Goal: Transaction & Acquisition: Purchase product/service

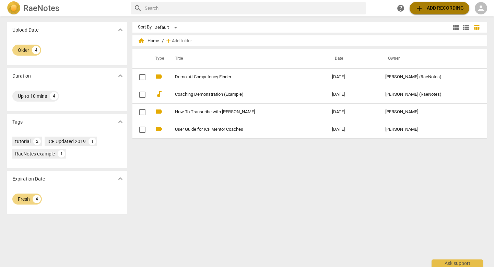
click at [434, 8] on span "add Add recording" at bounding box center [439, 8] width 49 height 8
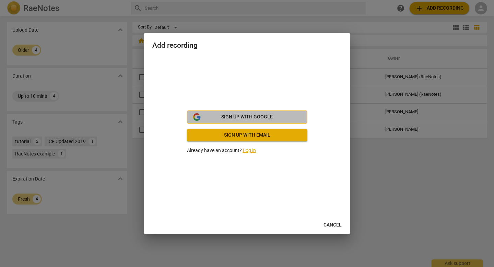
click at [246, 116] on span "Sign up with Google" at bounding box center [246, 117] width 51 height 7
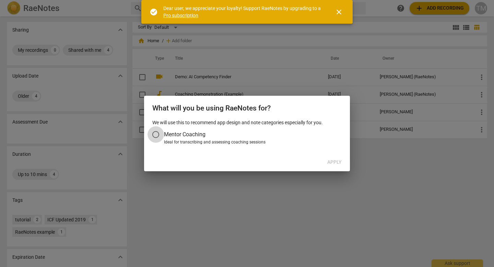
click at [156, 135] on input "Mentor Coaching" at bounding box center [156, 134] width 16 height 16
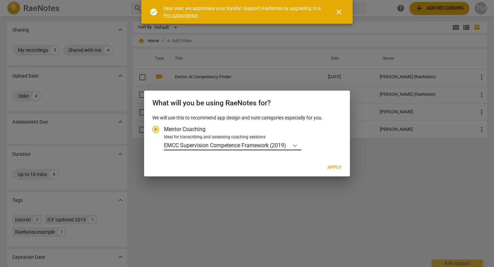
click at [296, 144] on icon "Account type" at bounding box center [295, 145] width 7 height 7
click at [0, 0] on input "Ideal for transcribing and assessing coaching sessions EMCC Supervision Compete…" at bounding box center [0, 0] width 0 height 0
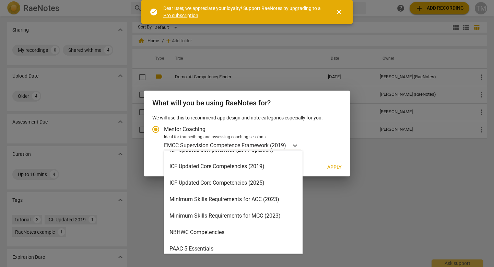
scroll to position [128, 0]
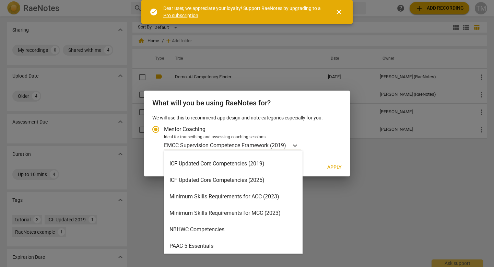
click at [232, 181] on div "ICF Updated Core Competencies (2025)" at bounding box center [233, 180] width 139 height 16
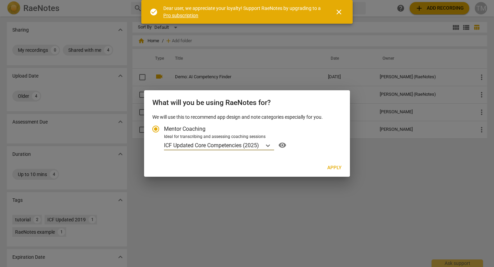
click at [334, 168] on span "Apply" at bounding box center [335, 167] width 14 height 7
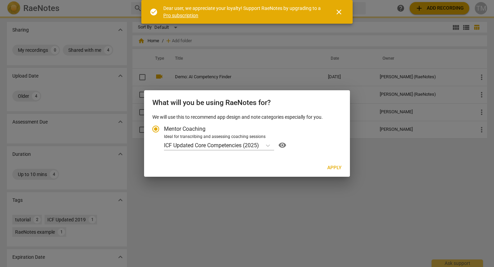
radio input "false"
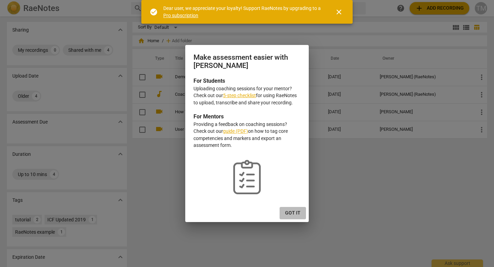
click at [290, 209] on button "Got it" at bounding box center [293, 213] width 26 height 12
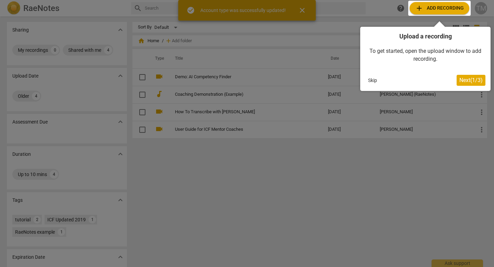
click at [473, 79] on span "Next ( 1 / 3 )" at bounding box center [471, 80] width 23 height 7
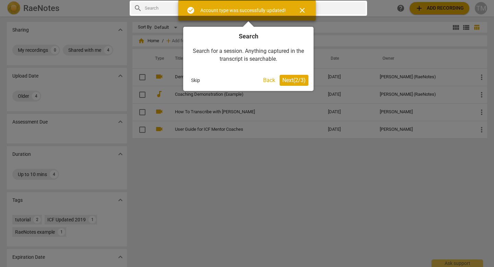
click at [302, 82] on span "Next ( 2 / 3 )" at bounding box center [294, 80] width 23 height 7
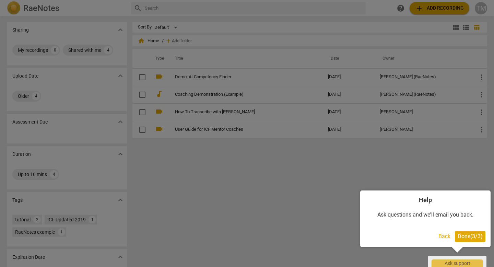
click at [468, 234] on span "Done ( 3 / 3 )" at bounding box center [470, 236] width 25 height 7
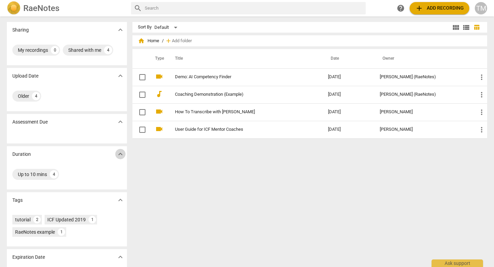
click at [118, 151] on span "expand_more" at bounding box center [120, 154] width 8 height 8
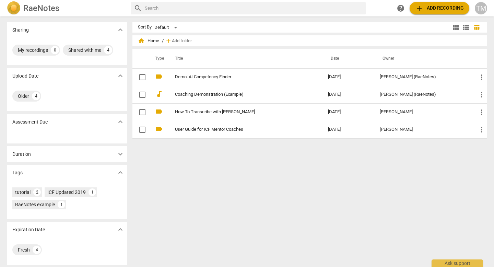
scroll to position [1, 0]
click at [198, 209] on div "Sort By Default view_module view_list table_chart home Home / add Add folder Ty…" at bounding box center [313, 141] width 360 height 240
click at [445, 6] on span "add Add recording" at bounding box center [439, 8] width 49 height 8
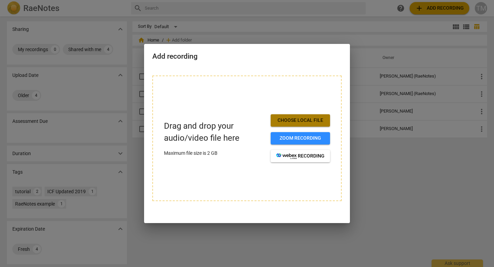
click at [296, 117] on span "Choose local file" at bounding box center [300, 120] width 48 height 7
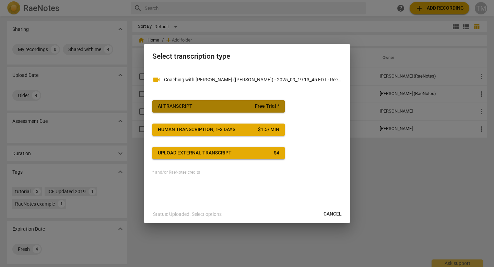
click at [211, 103] on button "AI Transcript Free Trial *" at bounding box center [218, 106] width 133 height 12
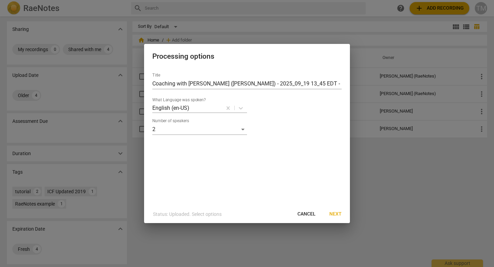
click at [341, 211] on span "Next" at bounding box center [336, 214] width 12 height 7
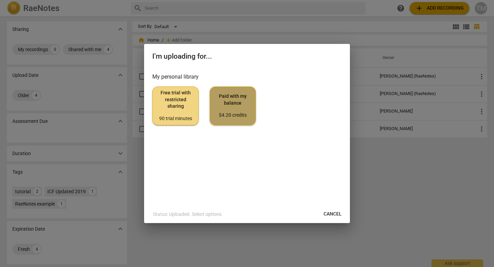
click at [242, 102] on span "Paid with my balance $4.20 credits" at bounding box center [233, 106] width 35 height 26
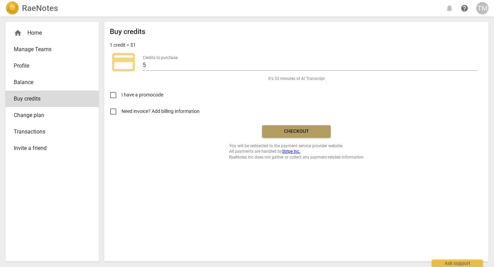
click at [298, 132] on span "Checkout" at bounding box center [297, 131] width 58 height 7
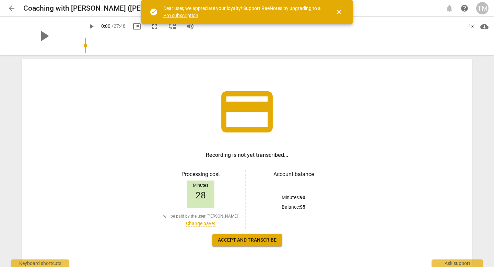
scroll to position [43, 0]
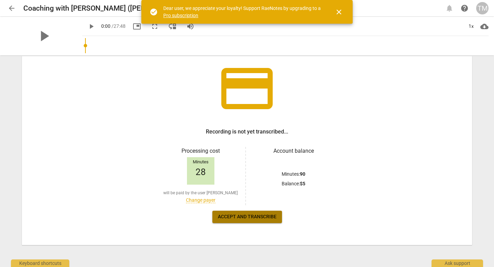
click at [258, 219] on span "Accept and transcribe" at bounding box center [247, 217] width 59 height 7
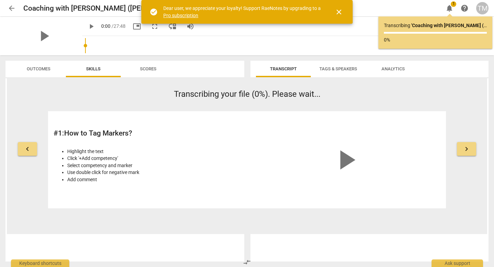
click at [338, 10] on span "close" at bounding box center [339, 12] width 8 height 8
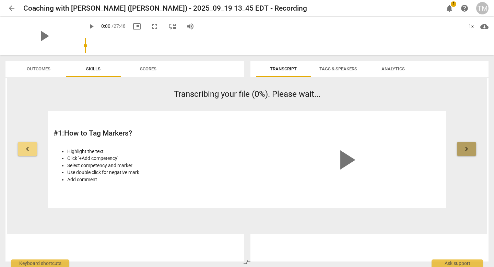
click at [468, 142] on button "keyboard_arrow_right" at bounding box center [466, 149] width 19 height 14
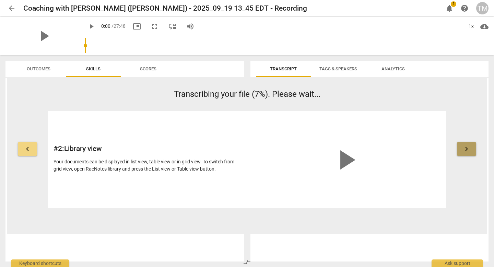
click at [469, 149] on span "keyboard_arrow_right" at bounding box center [467, 149] width 8 height 8
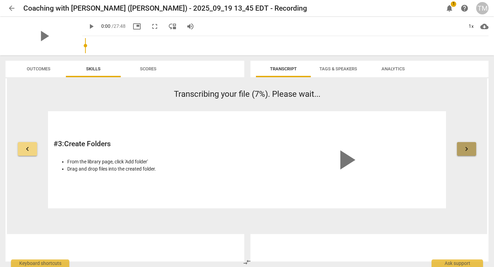
click at [469, 149] on span "keyboard_arrow_right" at bounding box center [467, 149] width 8 height 8
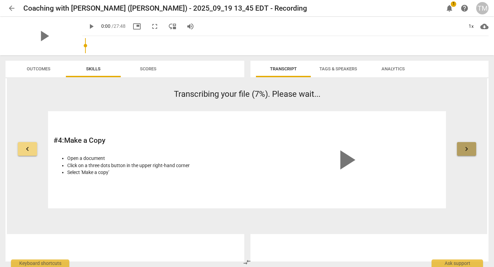
click at [469, 149] on span "keyboard_arrow_right" at bounding box center [467, 149] width 8 height 8
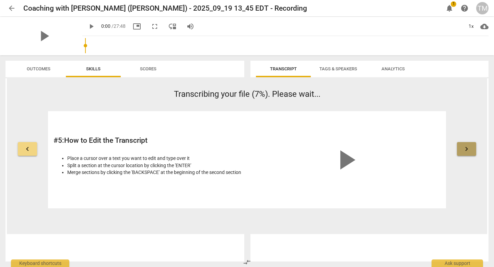
click at [469, 149] on span "keyboard_arrow_right" at bounding box center [467, 149] width 8 height 8
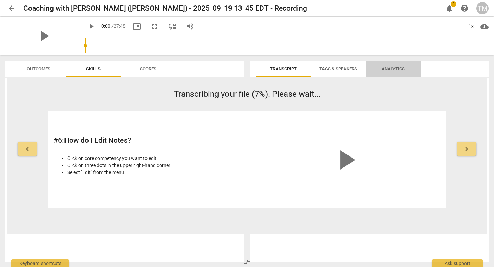
click at [400, 68] on span "Analytics" at bounding box center [393, 68] width 23 height 5
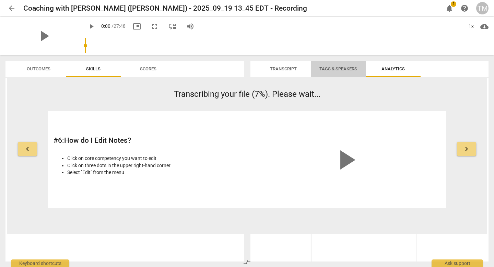
click at [345, 67] on span "Tags & Speakers" at bounding box center [339, 68] width 38 height 5
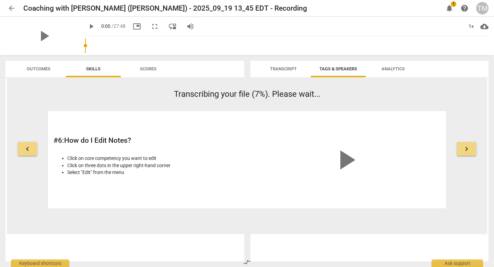
click at [284, 68] on span "Transcript" at bounding box center [283, 68] width 27 height 5
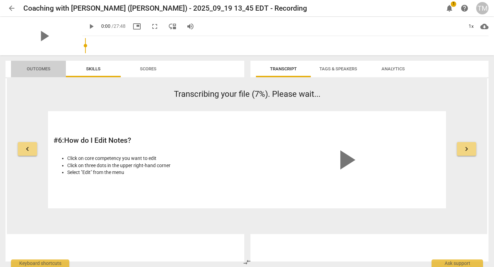
click at [32, 67] on span "Outcomes" at bounding box center [39, 68] width 24 height 5
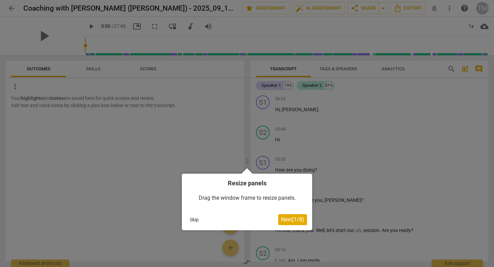
click at [295, 219] on span "Next ( 1 / 8 )" at bounding box center [292, 219] width 23 height 7
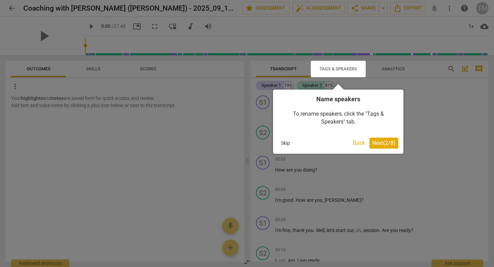
click at [354, 144] on button "Back" at bounding box center [360, 143] width 18 height 11
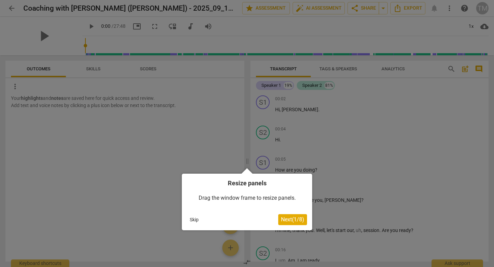
click at [290, 218] on span "Next ( 1 / 8 )" at bounding box center [292, 219] width 23 height 7
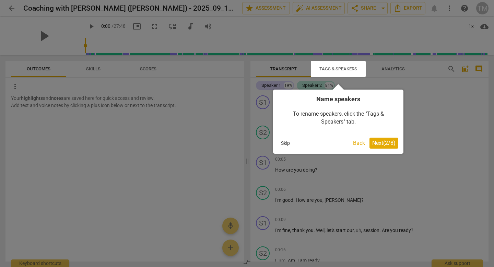
click at [377, 143] on span "Next ( 2 / 8 )" at bounding box center [383, 143] width 23 height 7
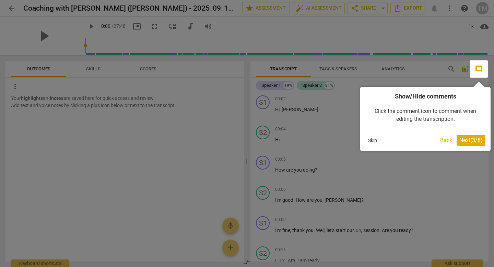
click at [469, 141] on span "Next ( 3 / 8 )" at bounding box center [471, 140] width 23 height 7
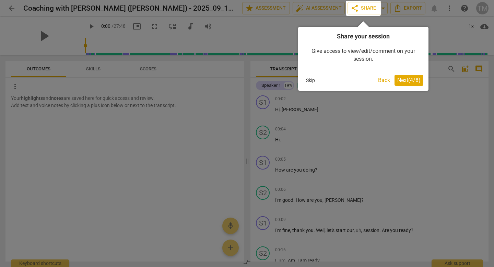
click at [409, 82] on span "Next ( 4 / 8 )" at bounding box center [409, 80] width 23 height 7
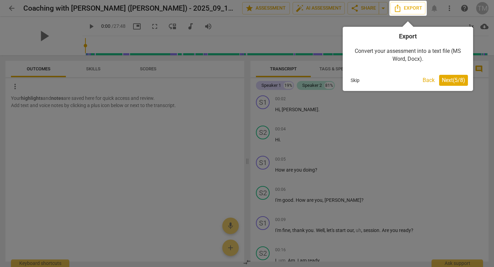
click at [447, 81] on span "Next ( 5 / 8 )" at bounding box center [453, 80] width 23 height 7
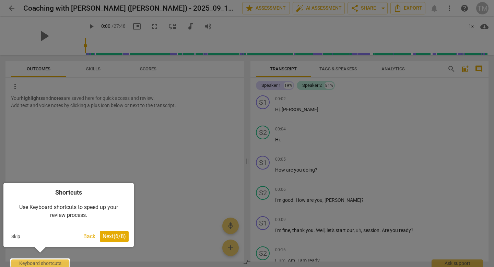
click at [108, 234] on span "Next ( 6 / 8 )" at bounding box center [114, 236] width 23 height 7
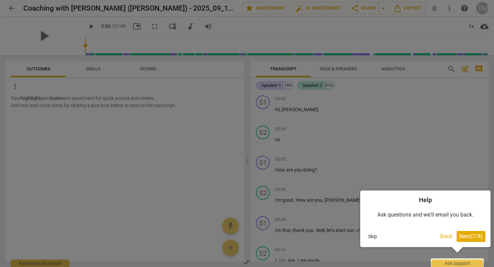
click at [462, 239] on span "Next ( 7 / 8 )" at bounding box center [471, 236] width 23 height 7
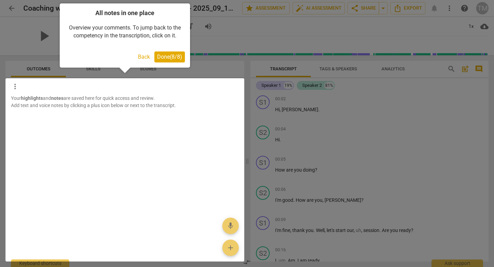
click at [170, 64] on div "All notes in one place Overview your comments. To jump back to the competency i…" at bounding box center [125, 35] width 130 height 64
click at [170, 59] on span "Done ( 8 / 8 )" at bounding box center [169, 57] width 25 height 7
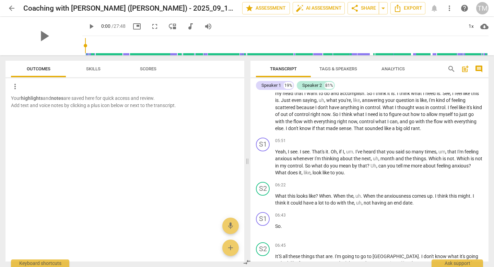
scroll to position [538, 0]
click at [403, 7] on span "Export" at bounding box center [408, 8] width 29 height 8
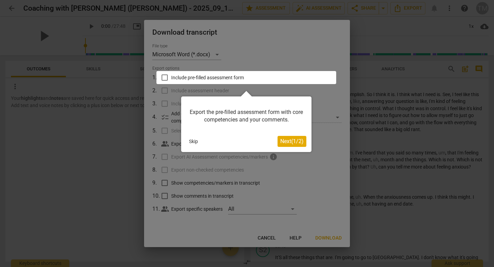
click at [285, 142] on span "Next ( 1 / 2 )" at bounding box center [291, 141] width 23 height 7
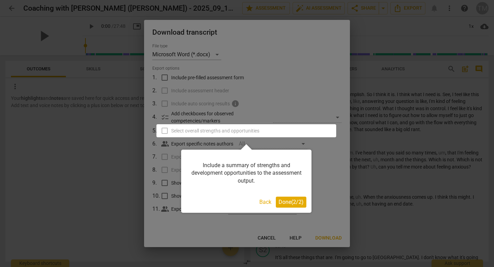
click at [279, 199] on span "Done ( 2 / 2 )" at bounding box center [291, 202] width 25 height 7
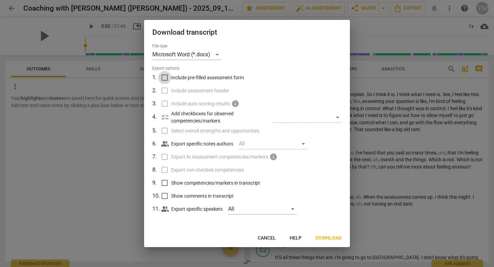
click at [165, 77] on input "Include pre-filled assessment form" at bounding box center [164, 77] width 13 height 13
checkbox input "true"
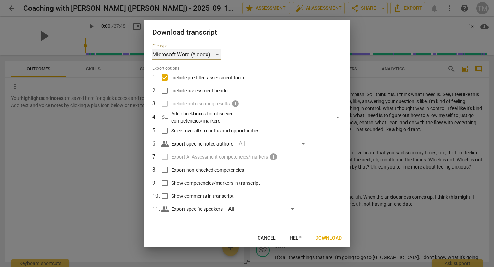
click at [218, 54] on div "Microsoft Word (*.docx)" at bounding box center [186, 54] width 69 height 11
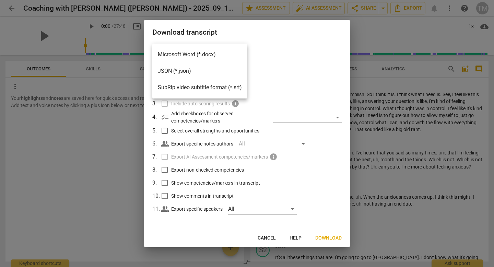
click at [217, 54] on li "Microsoft Word (*.docx)" at bounding box center [199, 54] width 95 height 16
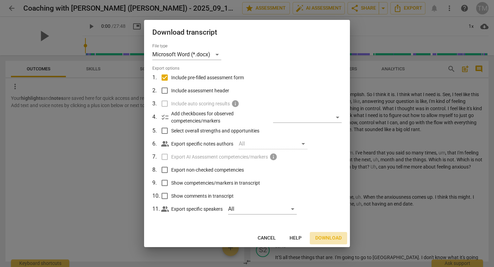
click at [327, 236] on span "Download" at bounding box center [328, 238] width 26 height 7
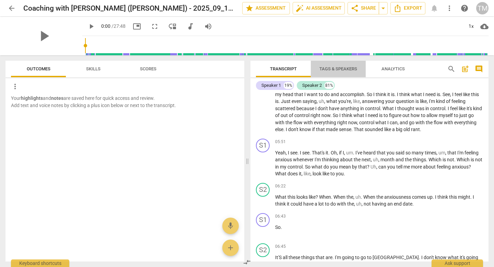
click at [339, 69] on span "Tags & Speakers" at bounding box center [339, 68] width 38 height 5
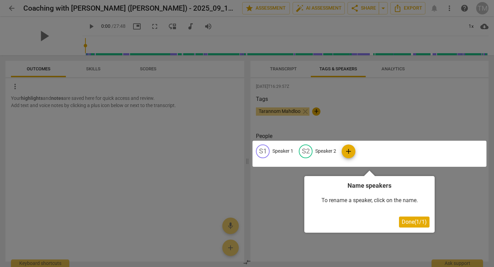
click at [414, 221] on span "Done ( 1 / 1 )" at bounding box center [414, 222] width 25 height 7
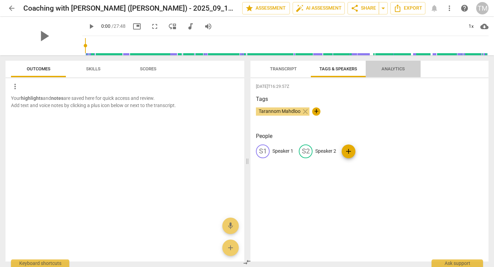
click at [396, 66] on span "Analytics" at bounding box center [393, 68] width 23 height 5
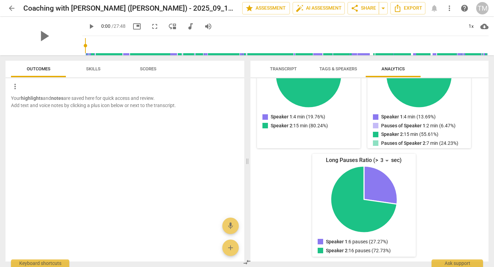
scroll to position [0, 0]
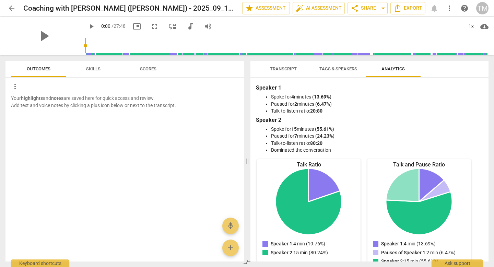
drag, startPoint x: 302, startPoint y: 32, endPoint x: 341, endPoint y: 1, distance: 50.1
click at [341, 1] on div "arrow_back Coaching with Maria (maddie mahdloo) - 2025_09_19 13_45 EDT - Record…" at bounding box center [246, 8] width 483 height 16
